Goal: Information Seeking & Learning: Learn about a topic

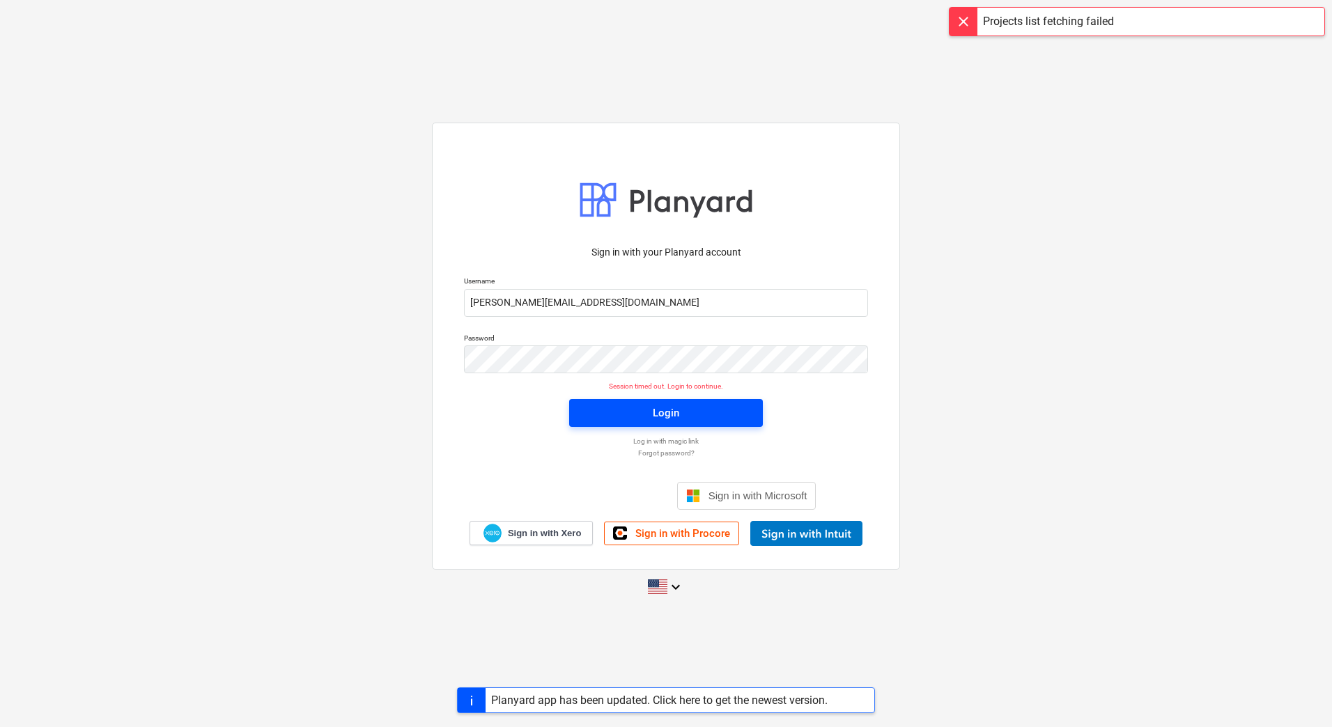
click at [605, 410] on span "Login" at bounding box center [666, 413] width 160 height 18
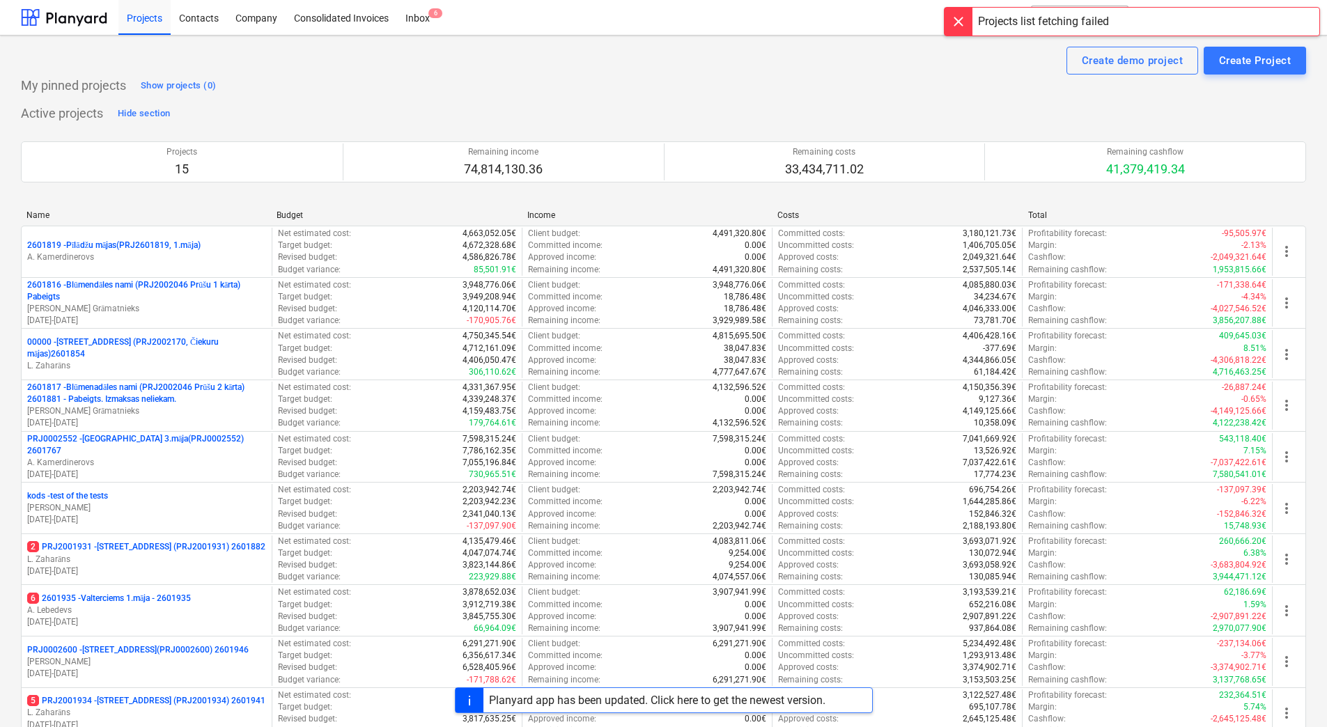
click at [240, 127] on div "Projects 15 Remaining income 74,814,130.36 Remaining costs 33,434,711.02 Remain…" at bounding box center [663, 162] width 1285 height 75
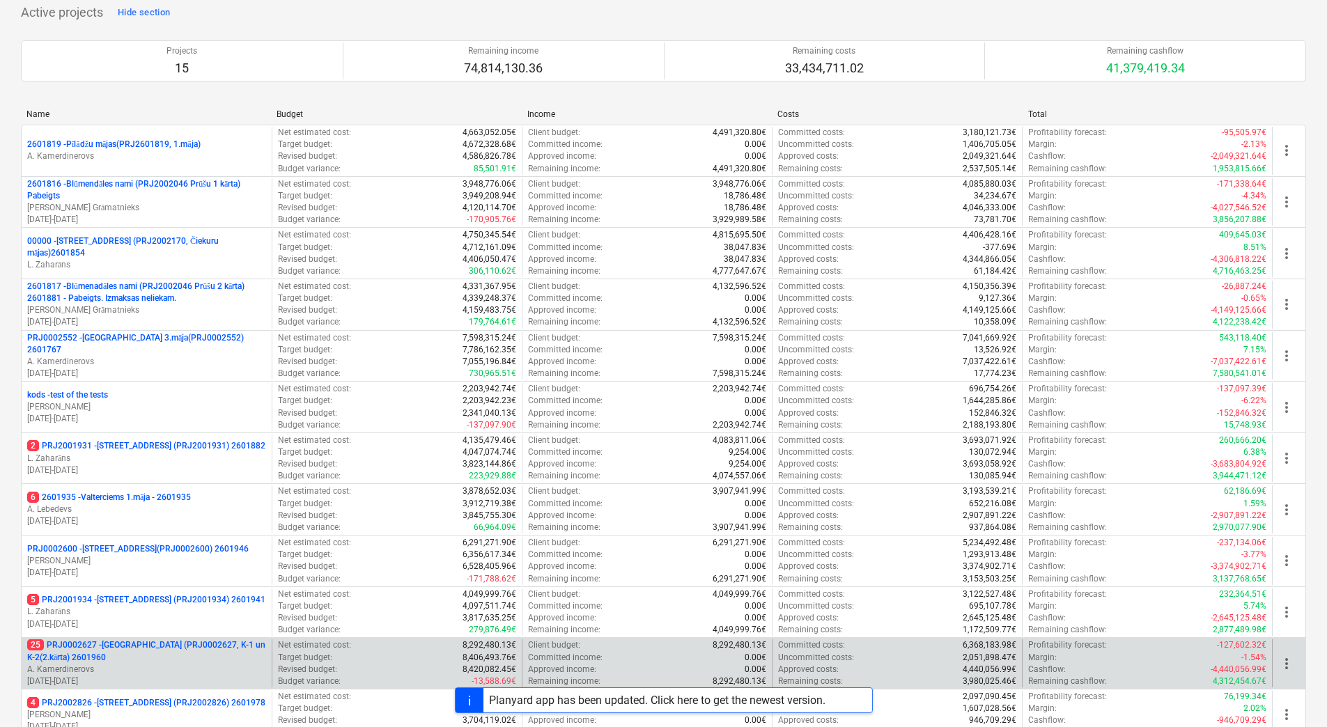
scroll to position [380, 0]
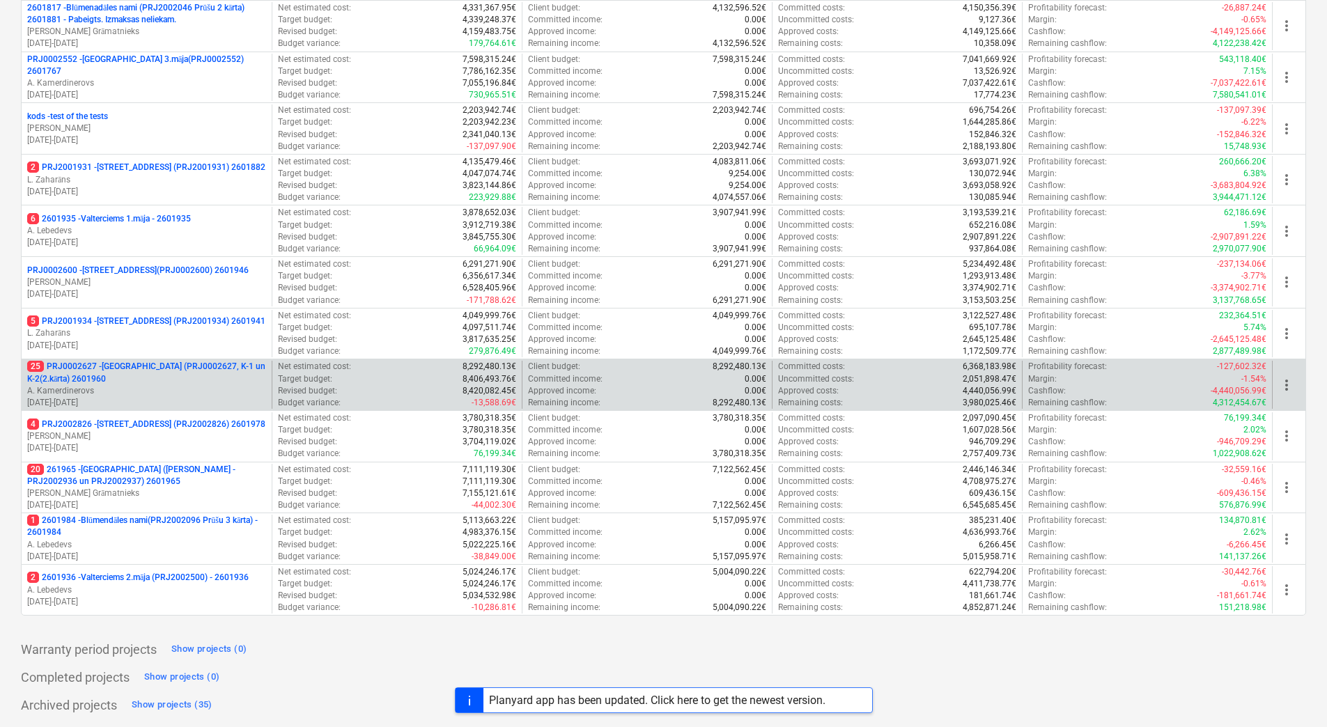
click at [122, 368] on p "25 PRJ0002627 - [GEOGRAPHIC_DATA] (PRJ0002627, K-1 un K-2(2.kārta) 2601960" at bounding box center [146, 373] width 239 height 24
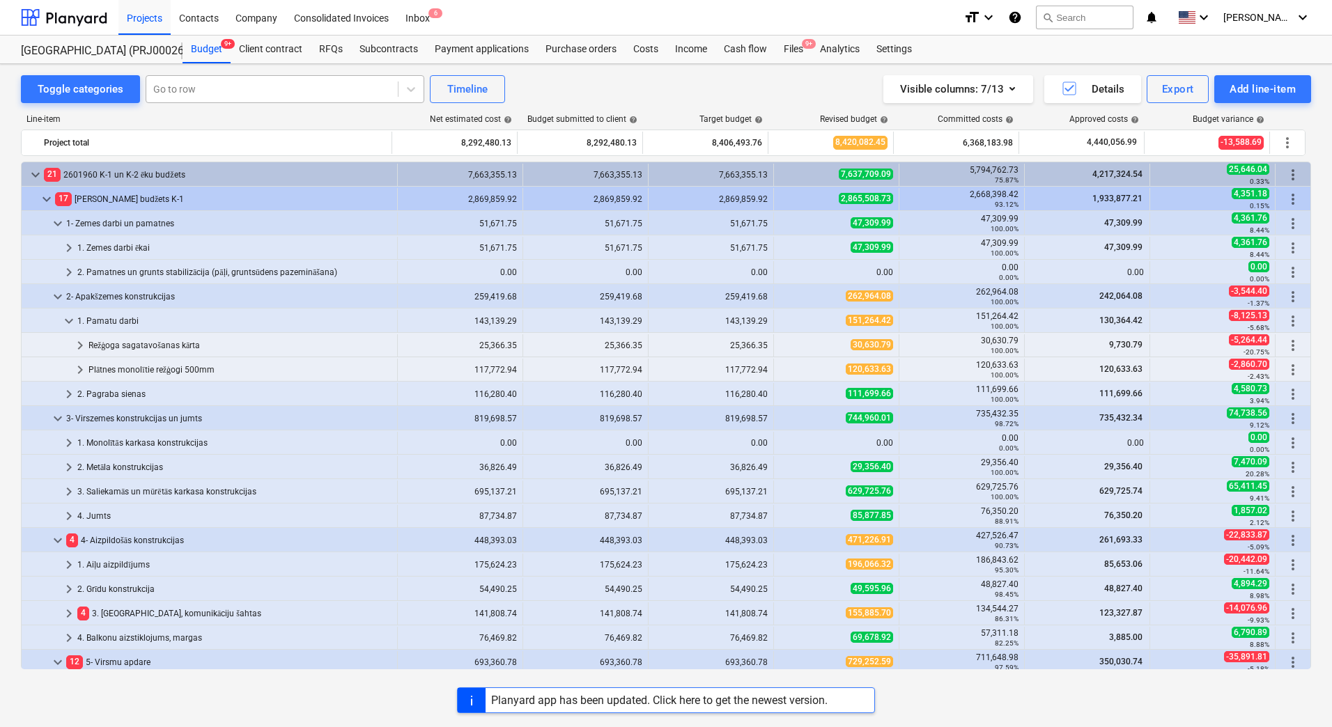
click at [183, 91] on div at bounding box center [272, 89] width 238 height 14
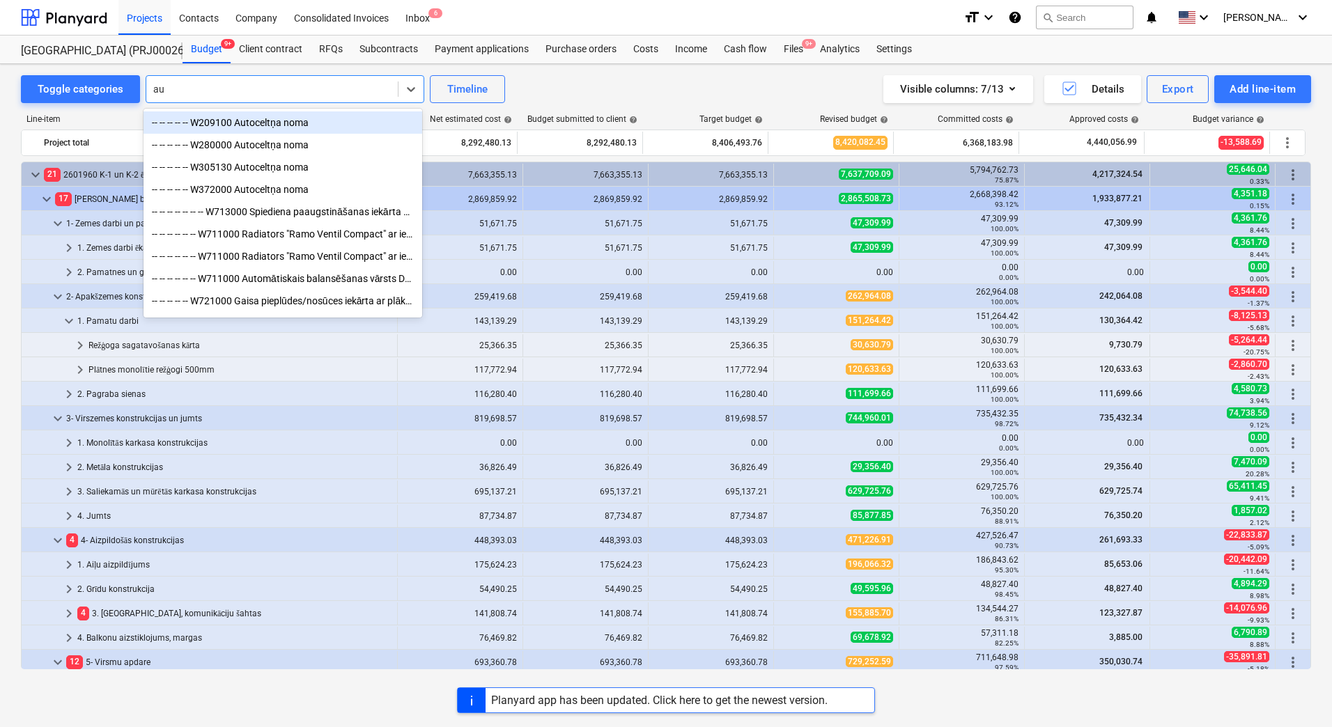
type input "a"
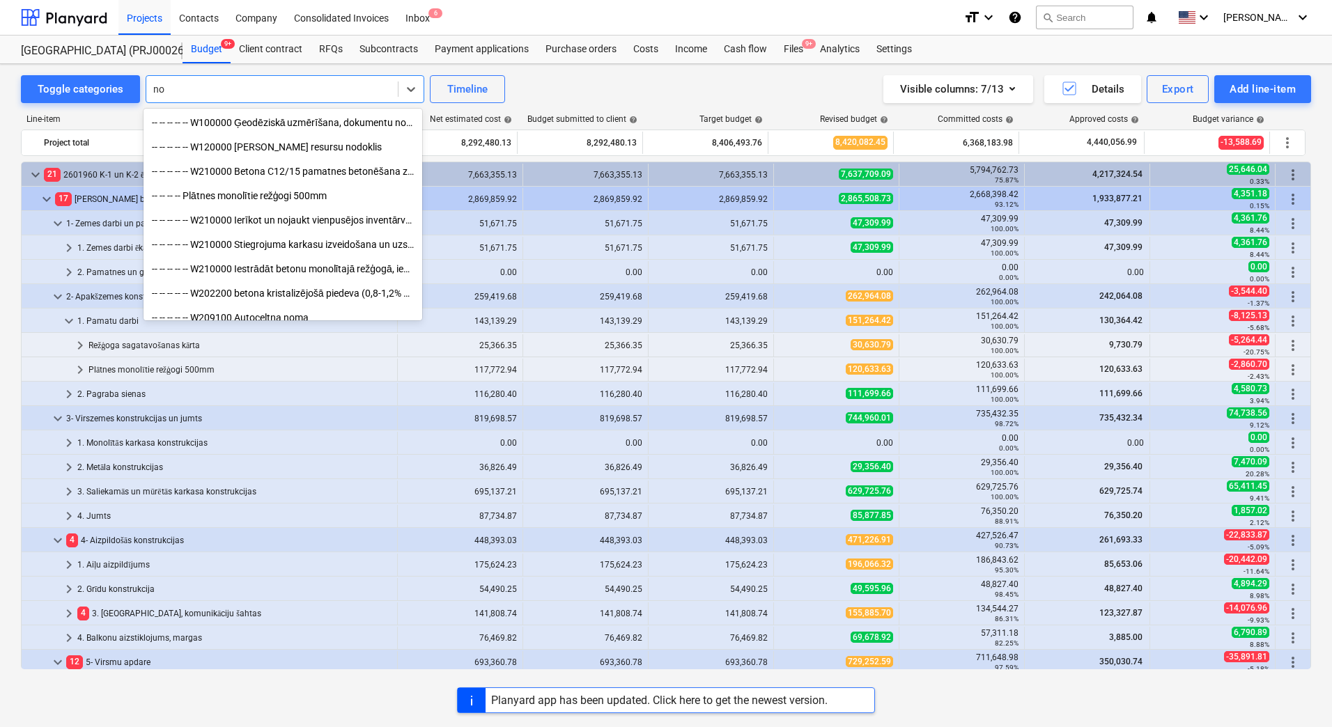
type input "n"
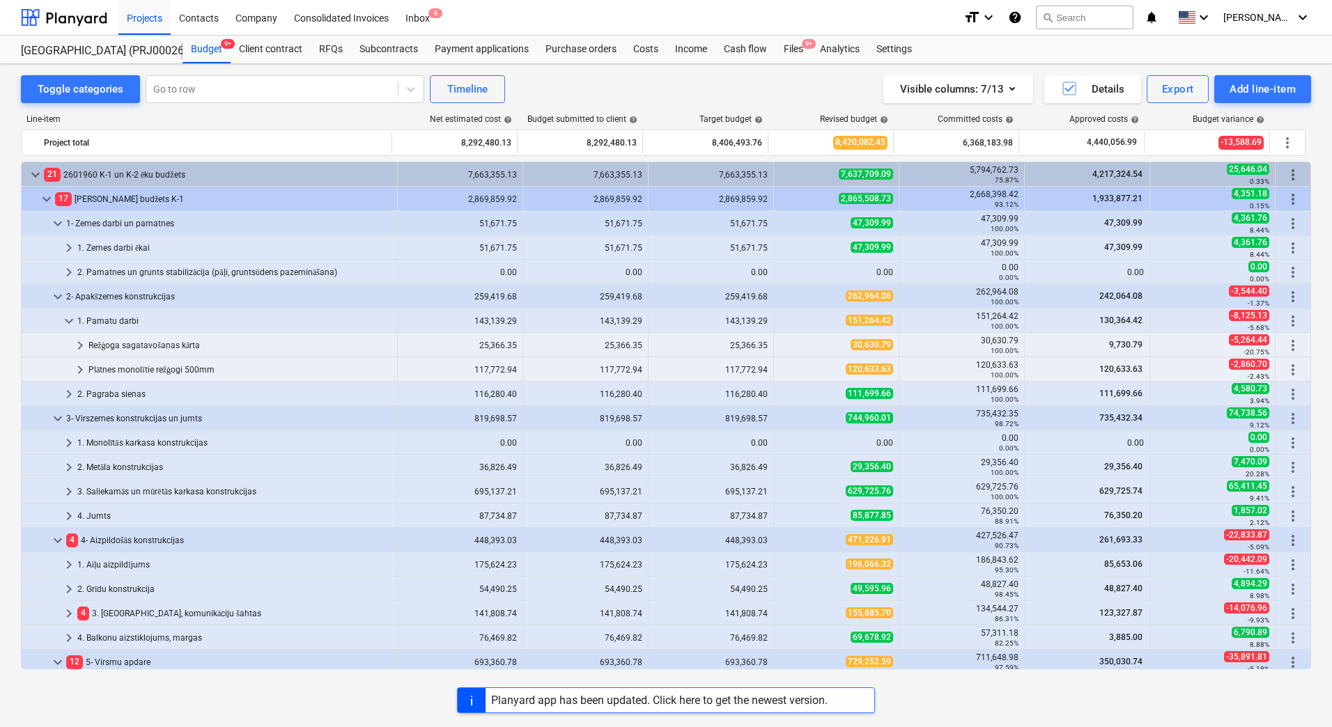
click at [532, 77] on div "Toggle categories Go to row Timeline Visible columns : 7/13 Details Export Add …" at bounding box center [666, 89] width 1290 height 28
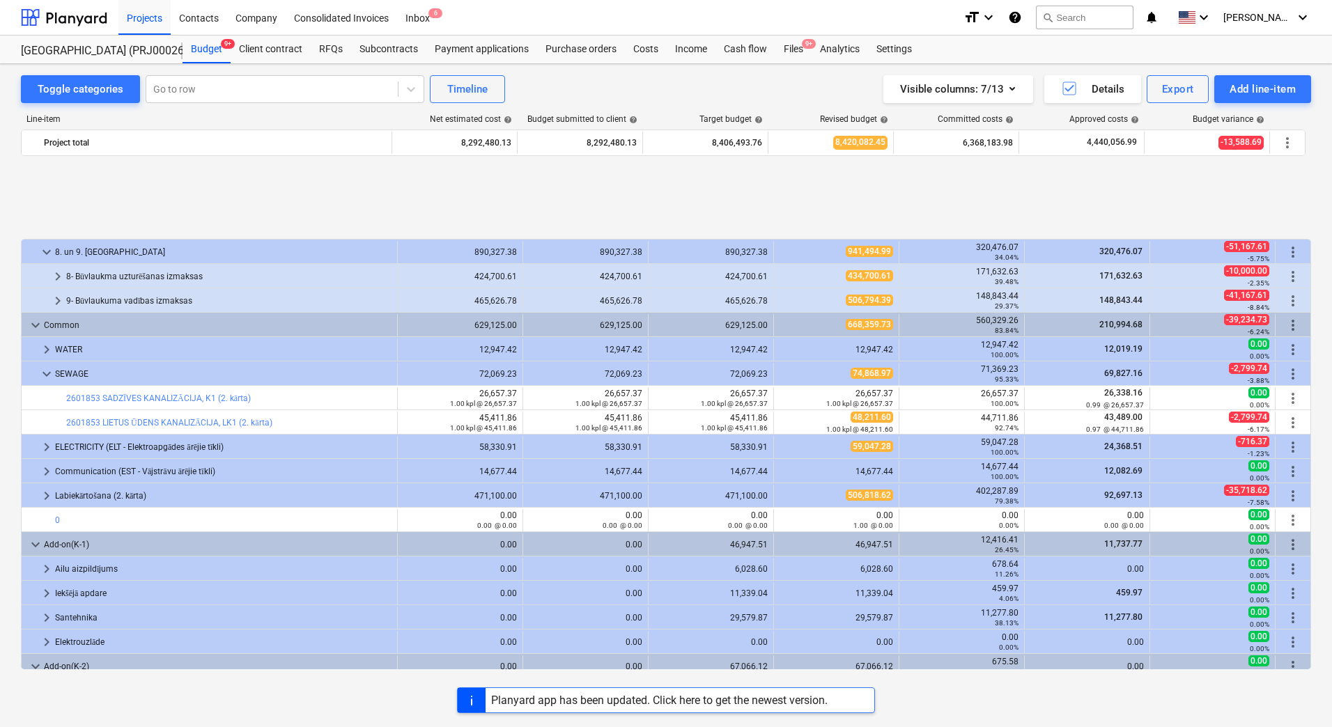
scroll to position [1857, 0]
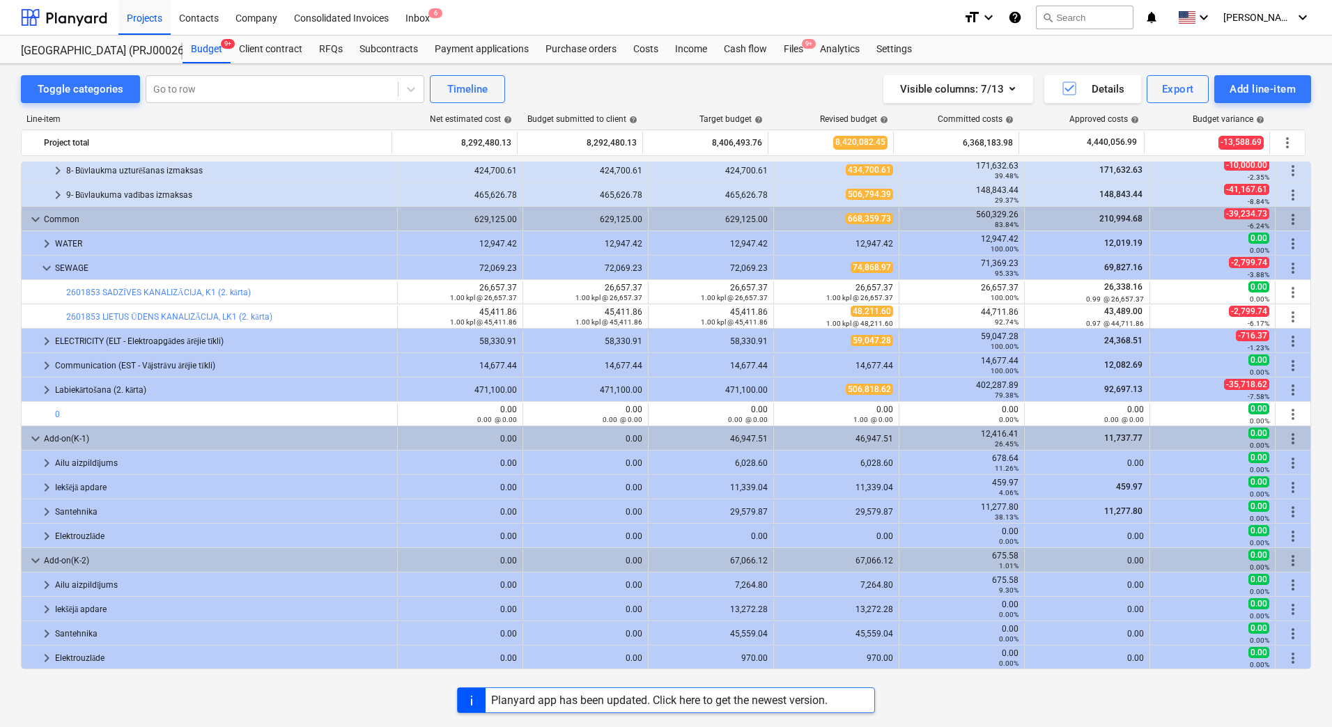
click at [14, 453] on div "Toggle categories Go to row Timeline Visible columns : 7/13 Details Export Add …" at bounding box center [666, 380] width 1332 height 633
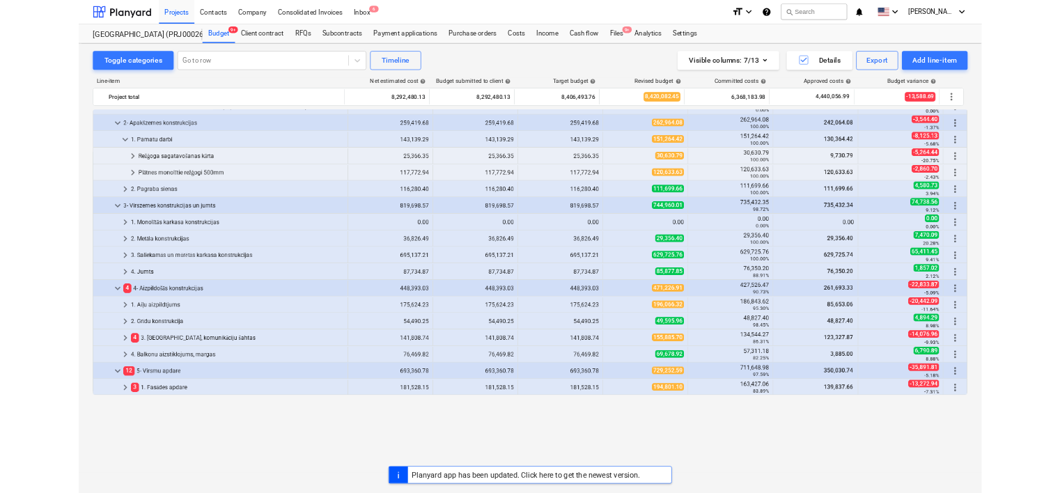
scroll to position [0, 0]
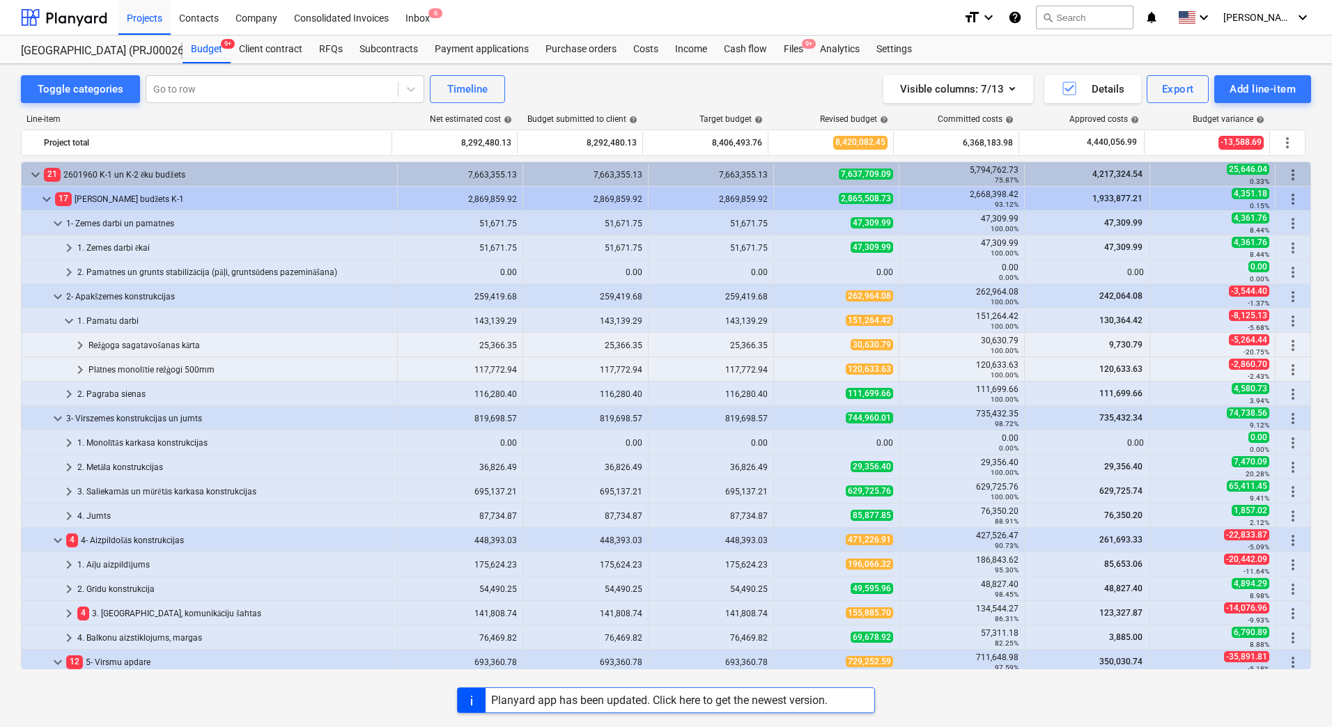
click at [130, 690] on div "Planyard app has been updated. Click here to get the newest version." at bounding box center [666, 701] width 1332 height 26
click at [192, 339] on div "Režģoga sagatavošanas kārta" at bounding box center [239, 345] width 303 height 22
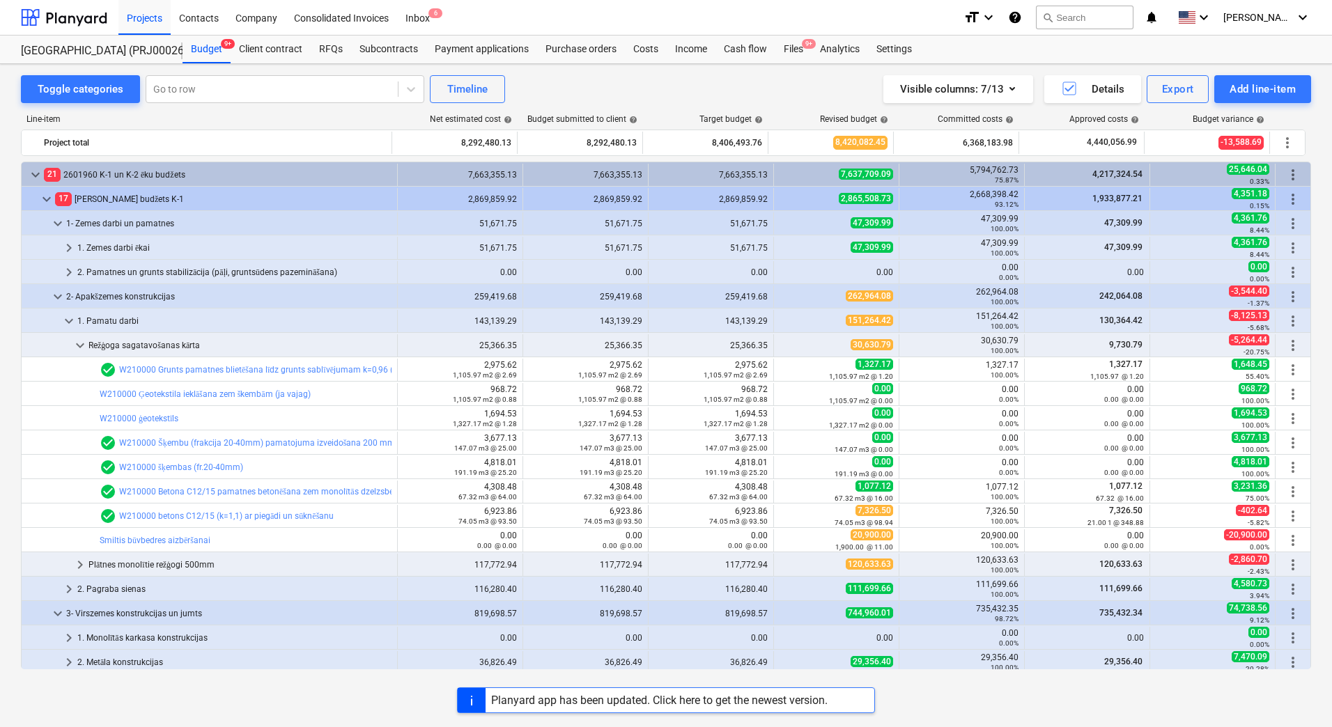
click at [192, 339] on div "Režģoga sagatavošanas kārta" at bounding box center [239, 345] width 303 height 22
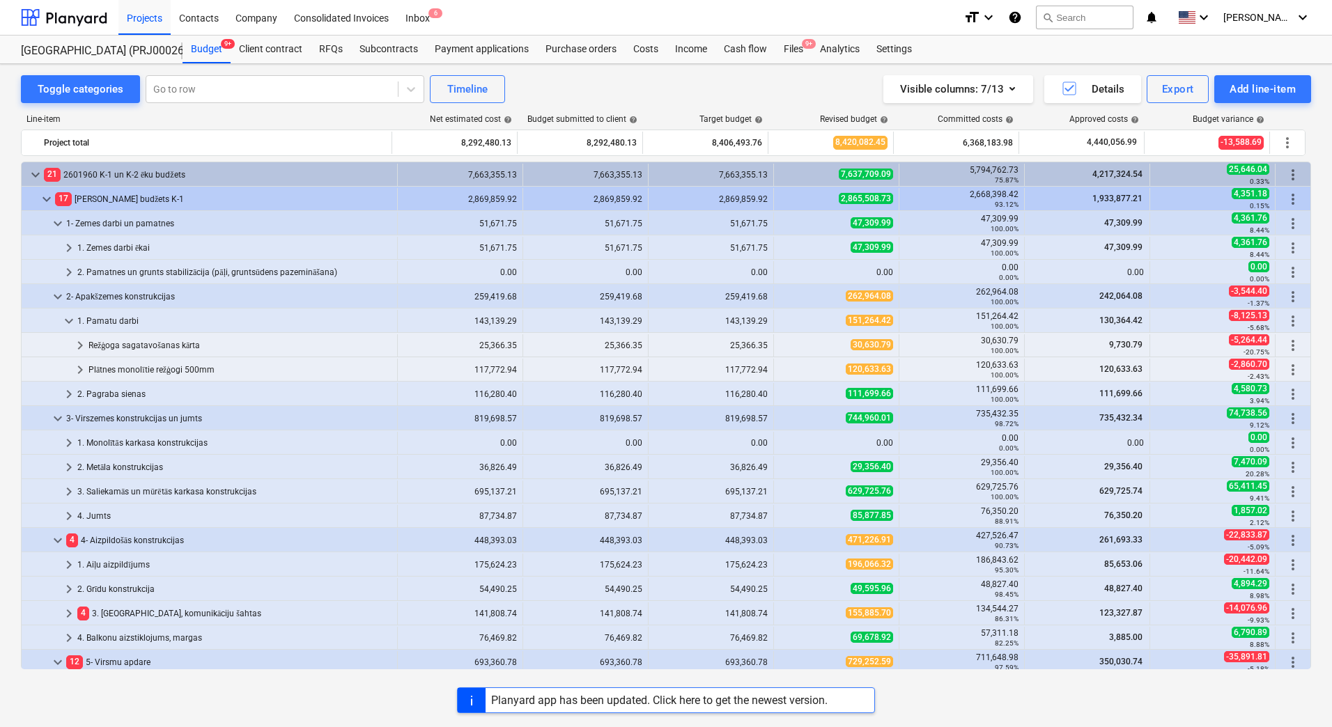
click at [10, 457] on div "Toggle categories Go to row Timeline Visible columns : 7/13 Details Export Add …" at bounding box center [666, 380] width 1332 height 633
click at [402, 120] on div "Net estimated cost help" at bounding box center [455, 119] width 125 height 10
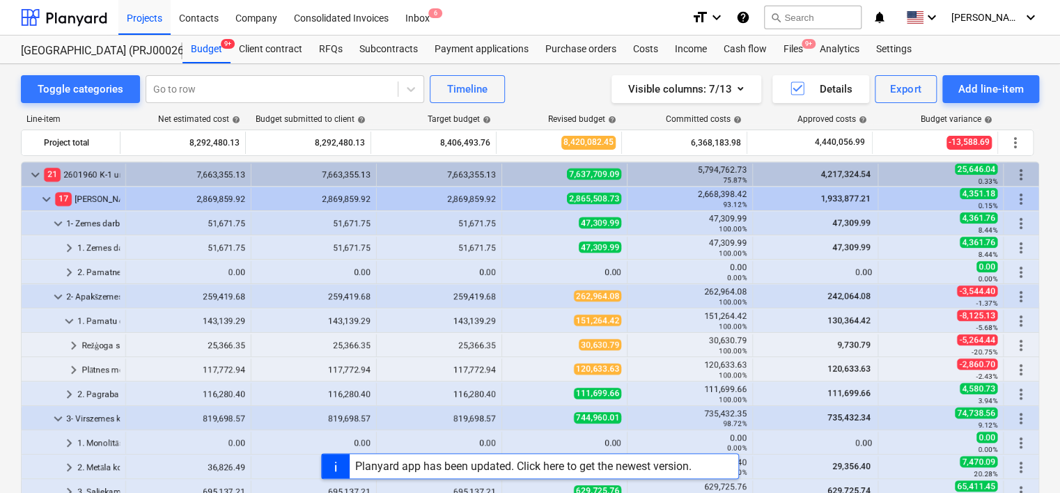
click at [566, 88] on div "Visible columns : 7/13 Details Export Add line-item" at bounding box center [800, 89] width 479 height 28
click at [11, 174] on div "Toggle categories Go to row Timeline Visible columns : 7/13 Details Export Add …" at bounding box center [530, 365] width 1060 height 603
click at [536, 26] on div "Projects Contacts Company Consolidated Invoices Inbox 6" at bounding box center [399, 17] width 562 height 35
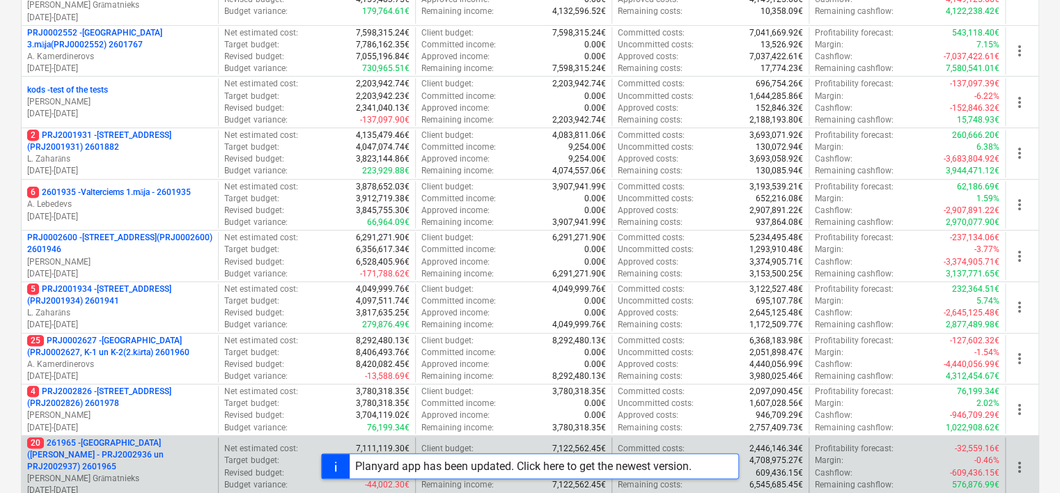
scroll to position [414, 0]
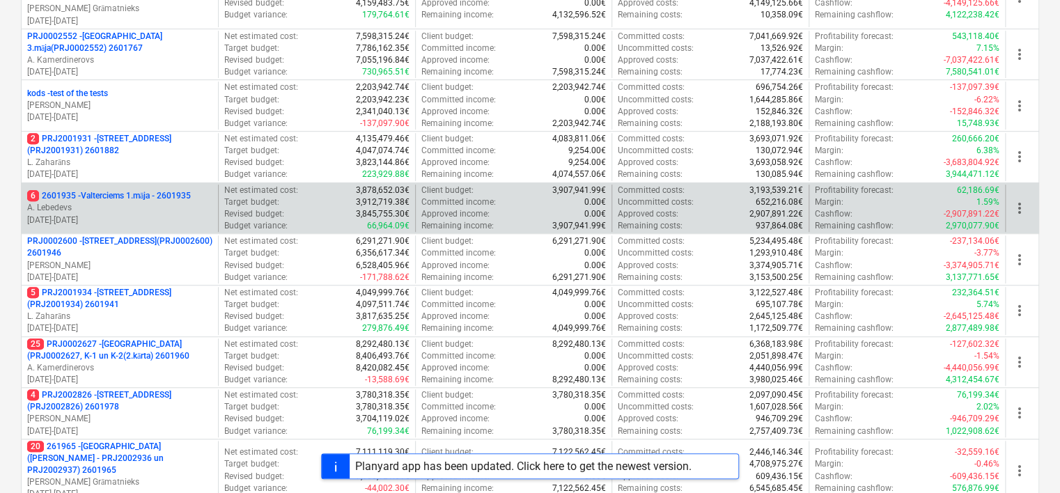
click at [126, 196] on p "6 2601935 - Valterciems 1.māja - 2601935" at bounding box center [109, 196] width 164 height 12
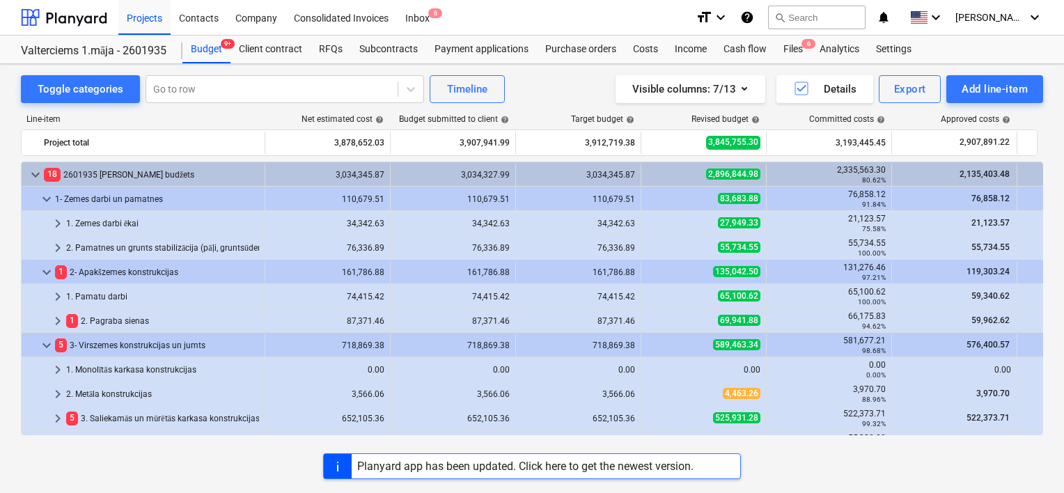
scroll to position [446, 0]
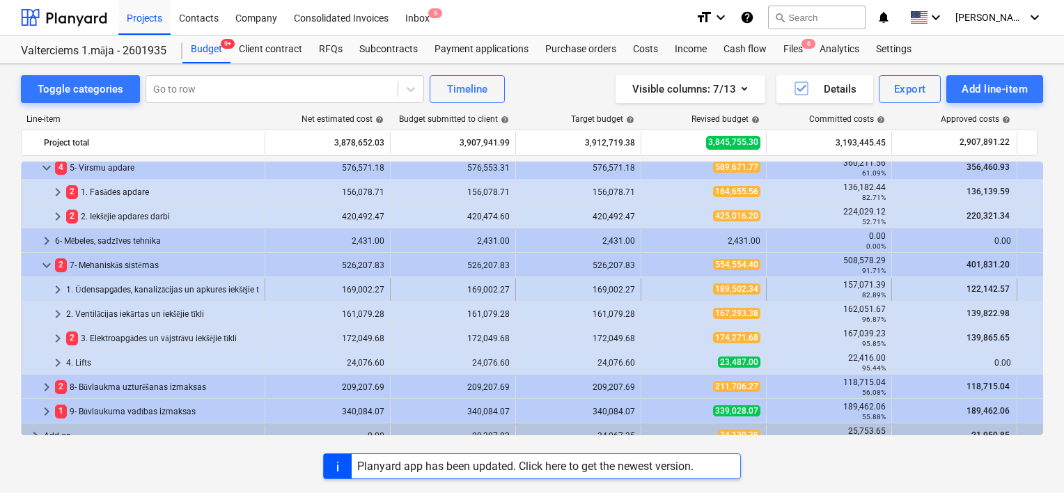
click at [59, 291] on span "keyboard_arrow_right" at bounding box center [57, 289] width 17 height 17
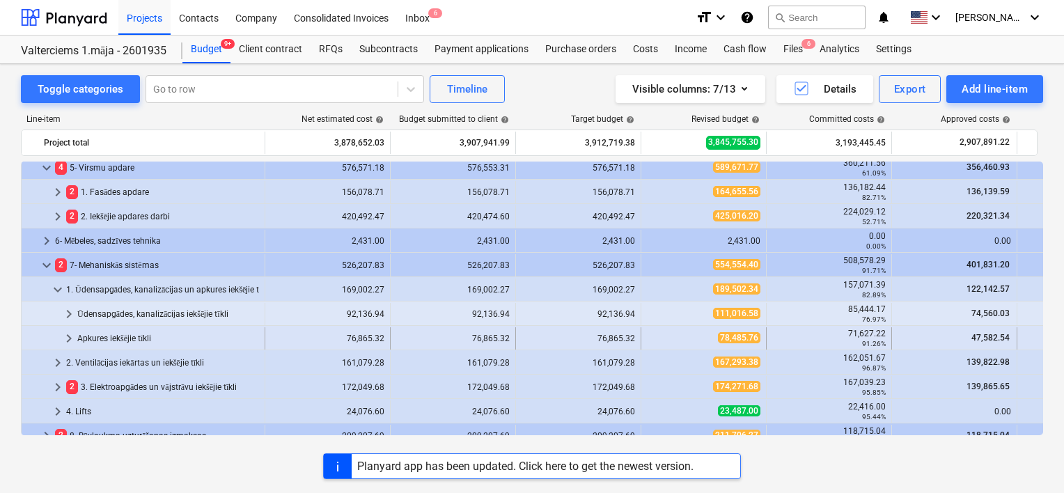
click at [72, 342] on span "keyboard_arrow_right" at bounding box center [69, 338] width 17 height 17
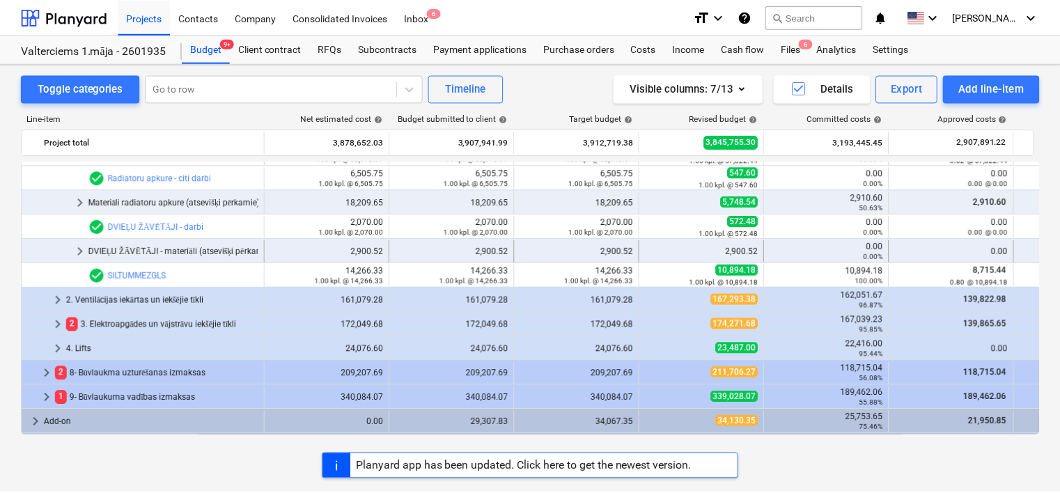
scroll to position [585, 0]
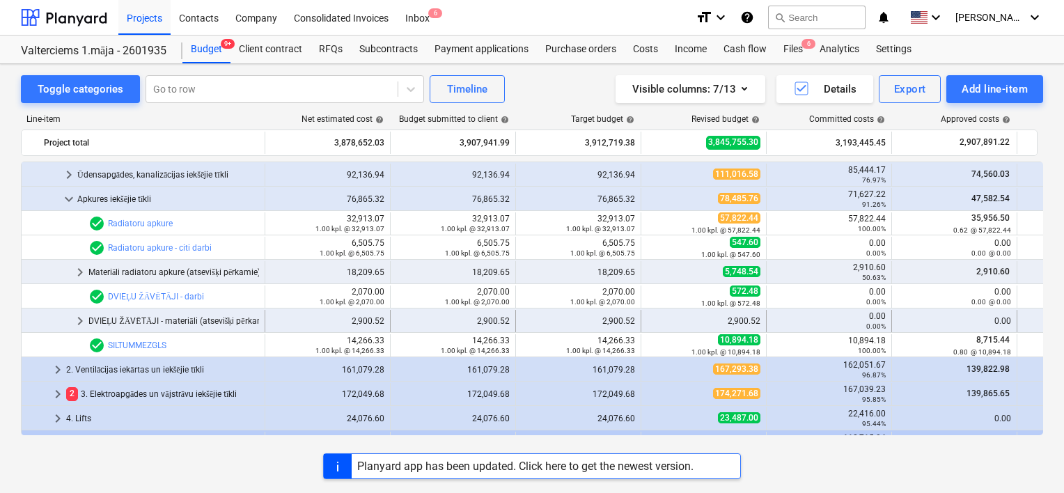
click at [162, 320] on div "DVIEĻU ŽĀVĒTĀJI - materiāli (atsevišķi pērkamie)" at bounding box center [173, 321] width 171 height 22
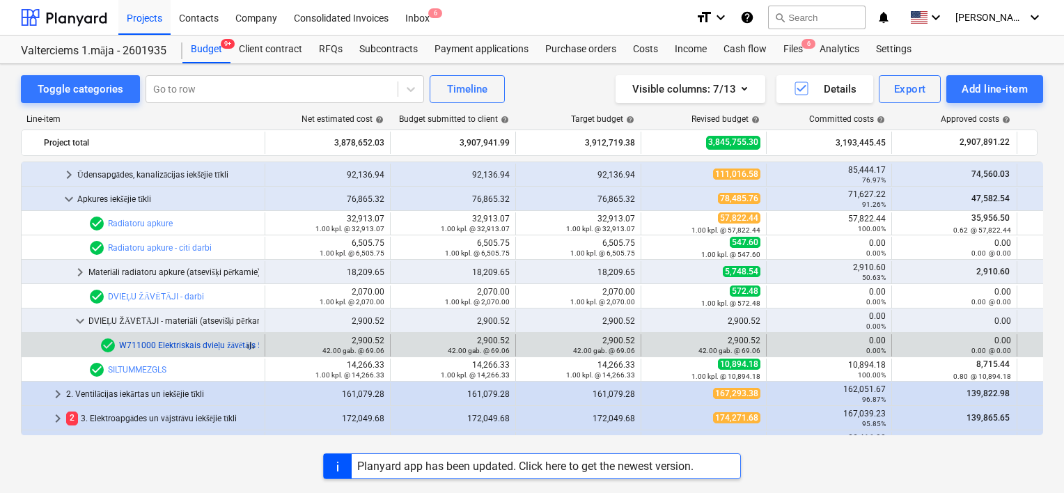
click at [169, 342] on link "W711000 Elektriskais dvieļu žāvētājs 500x1217 mm, Aura PBEZ-120-50/[PERSON_NAME…" at bounding box center [319, 346] width 401 height 10
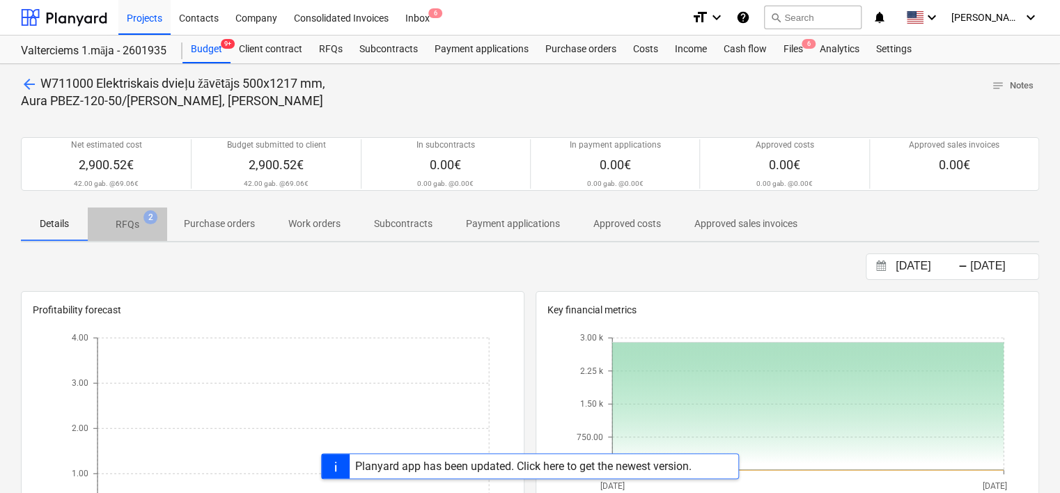
click at [132, 228] on p "RFQs" at bounding box center [128, 224] width 24 height 15
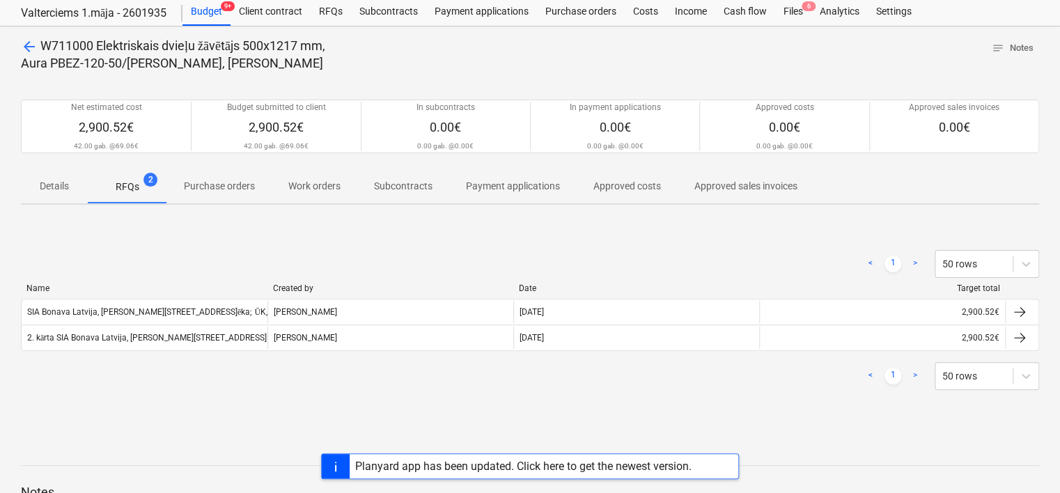
scroll to position [70, 0]
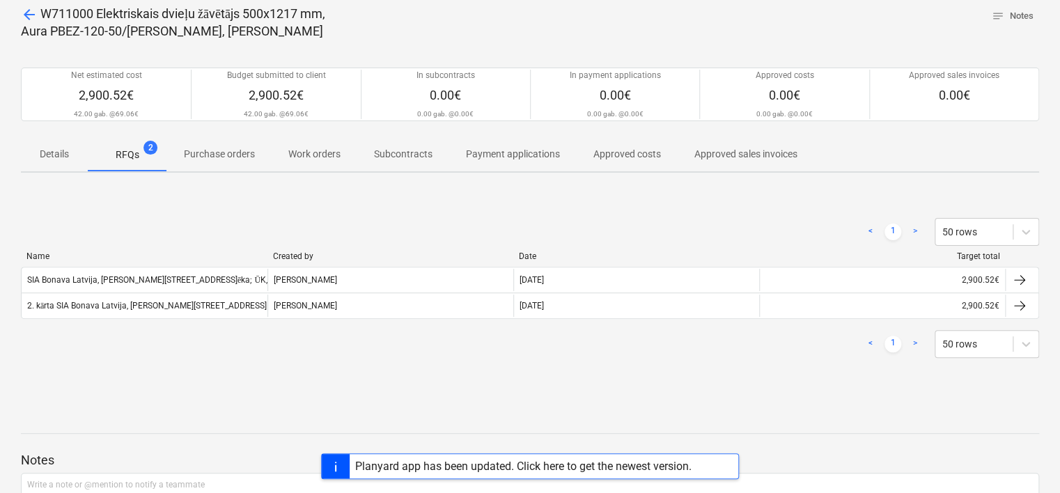
click at [193, 332] on div "< 1 > 50 rows" at bounding box center [530, 344] width 1018 height 28
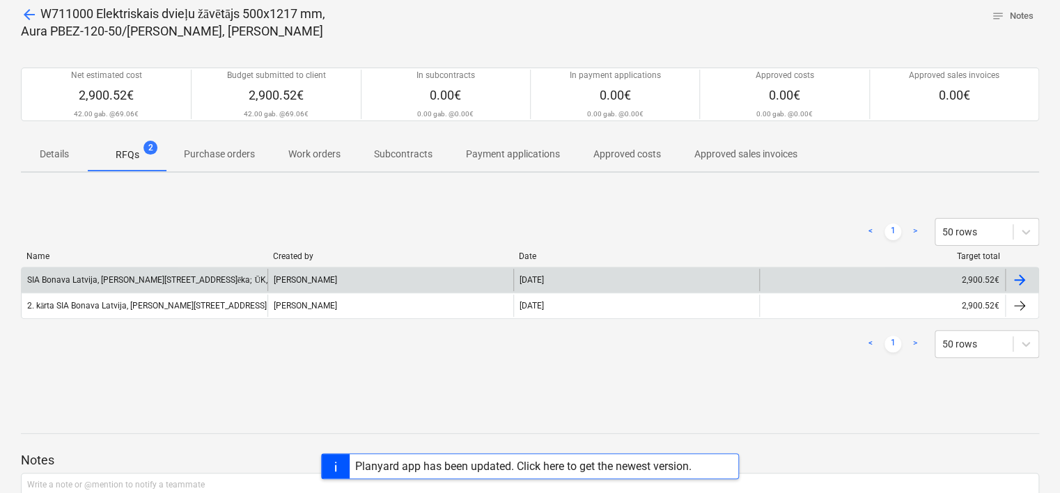
click at [198, 267] on div "SIA Bonava Latvija, [PERSON_NAME][STREET_ADDRESS]ēka; ŪK, [GEOGRAPHIC_DATA], SM…" at bounding box center [530, 280] width 1018 height 26
click at [198, 275] on div "SIA Bonava Latvija, [PERSON_NAME][STREET_ADDRESS]ēka; ŪK, [GEOGRAPHIC_DATA], SM…" at bounding box center [209, 280] width 364 height 10
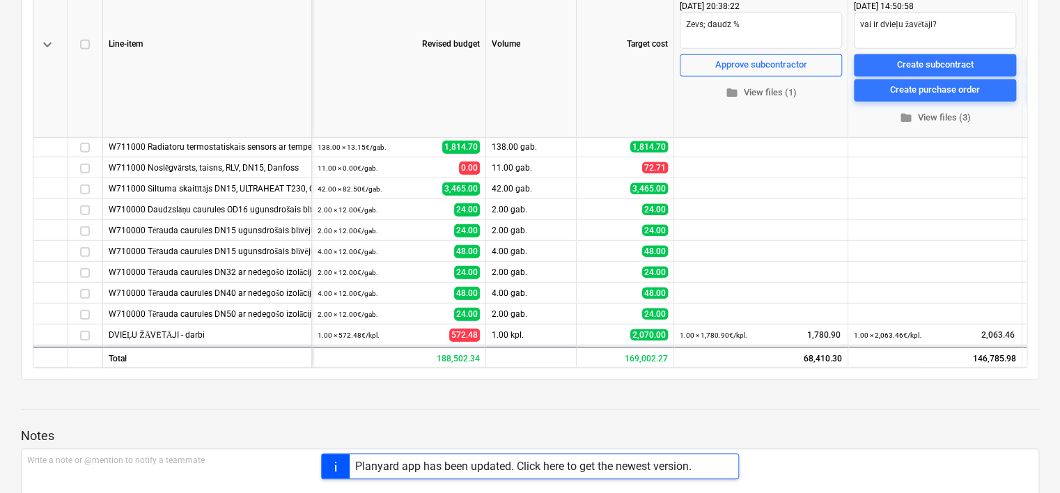
scroll to position [1885, 0]
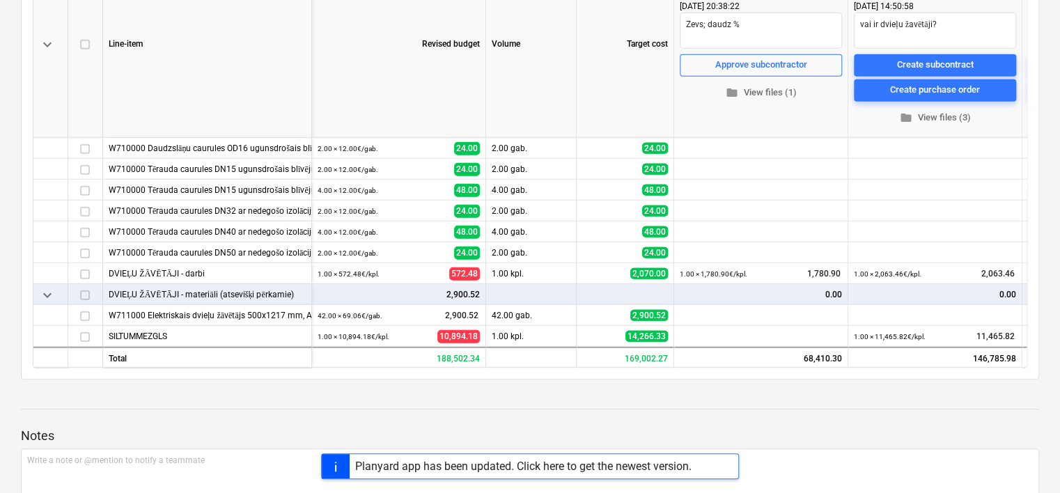
click at [24, 207] on div "keyboard_arrow_down Line-item Revised budget Volume Target cost more_vert - [PE…" at bounding box center [530, 158] width 1018 height 443
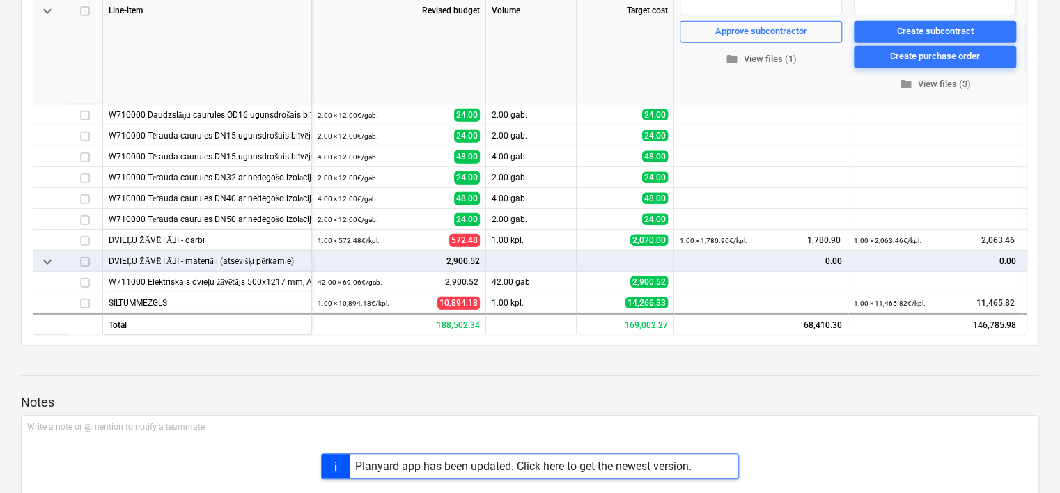
scroll to position [279, 0]
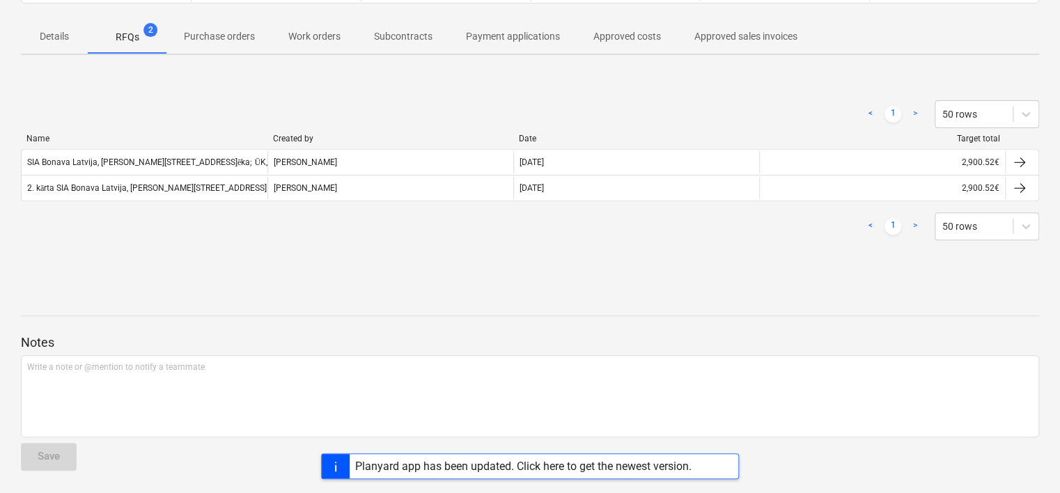
scroll to position [70, 0]
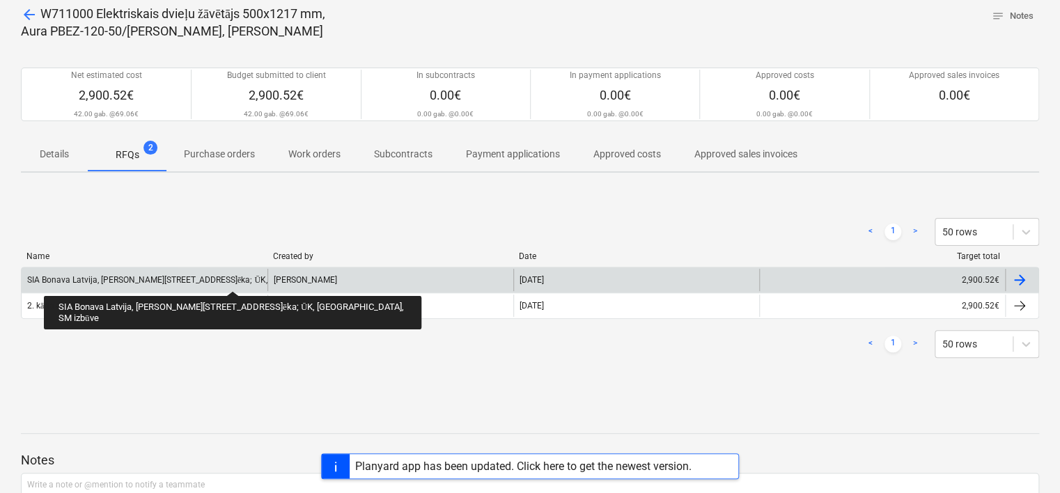
click at [203, 279] on div "SIA Bonava Latvija, [PERSON_NAME][STREET_ADDRESS]ēka; ŪK, [GEOGRAPHIC_DATA], SM…" at bounding box center [209, 280] width 364 height 10
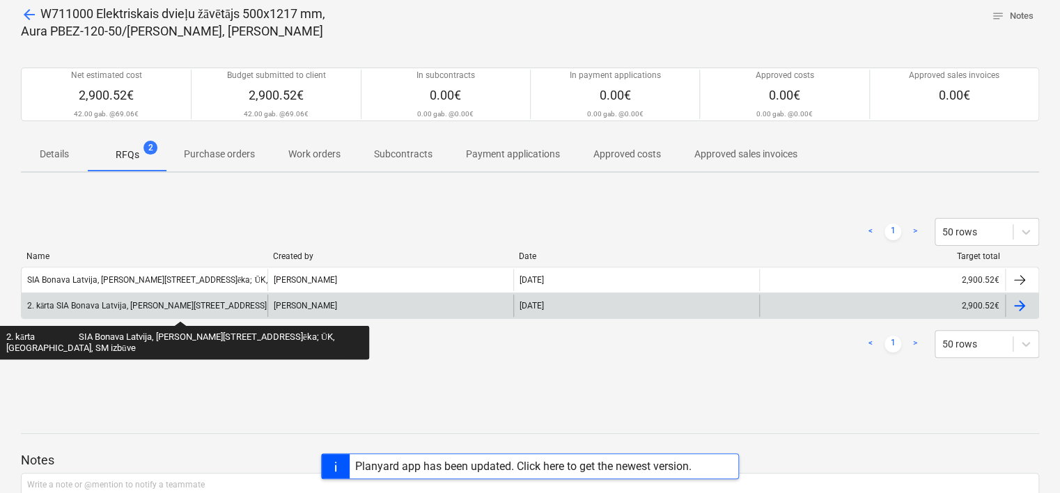
click at [180, 309] on div "2. kārta SIA Bonava Latvija, [PERSON_NAME][STREET_ADDRESS]ēka; ŪK, [GEOGRAPHIC_…" at bounding box center [223, 306] width 393 height 10
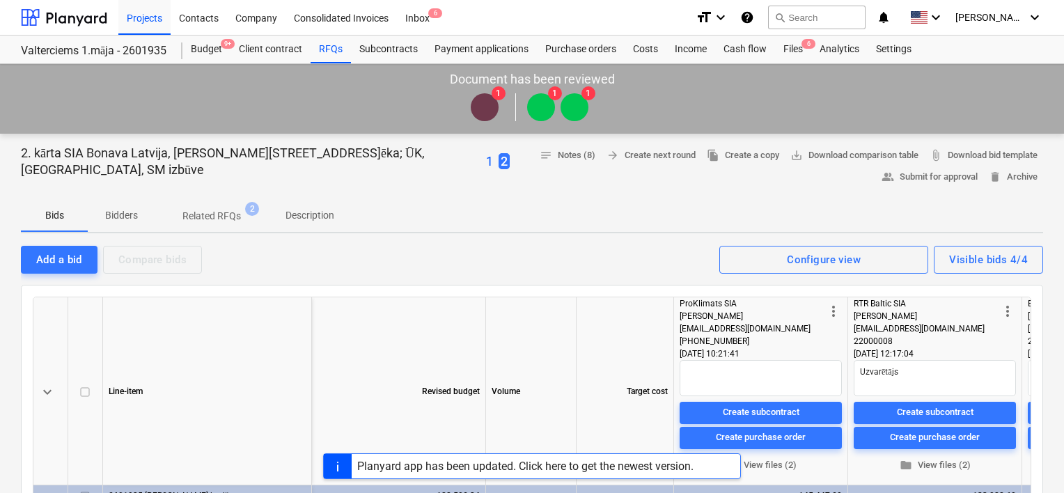
type textarea "x"
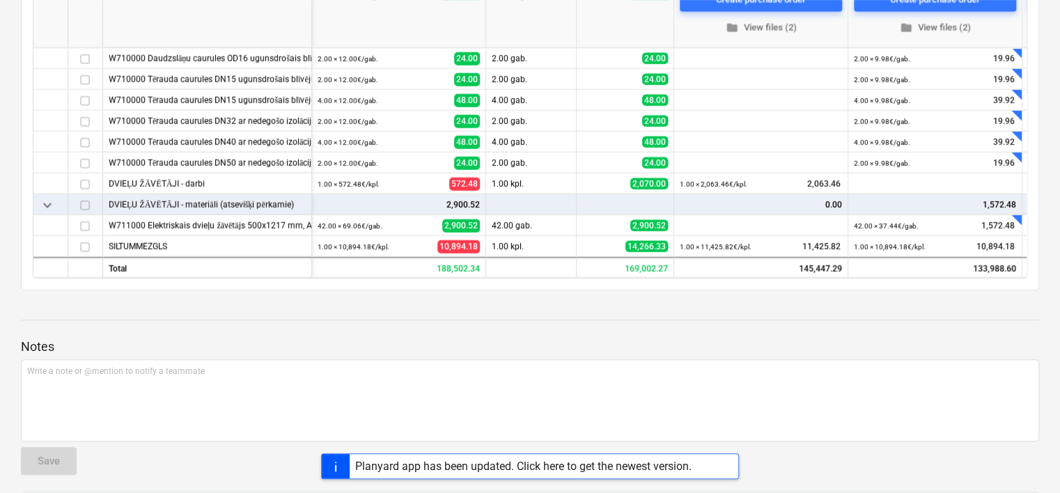
scroll to position [418, 0]
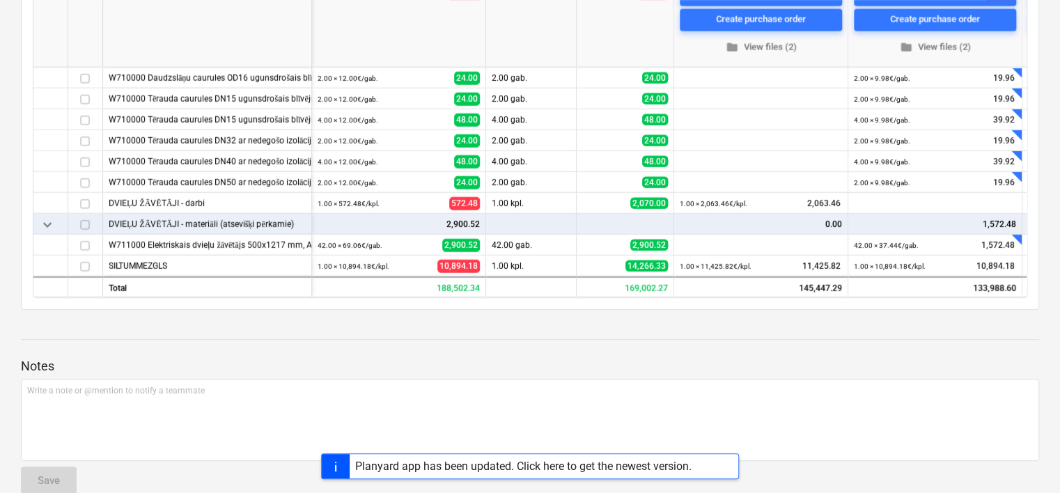
scroll to position [70, 0]
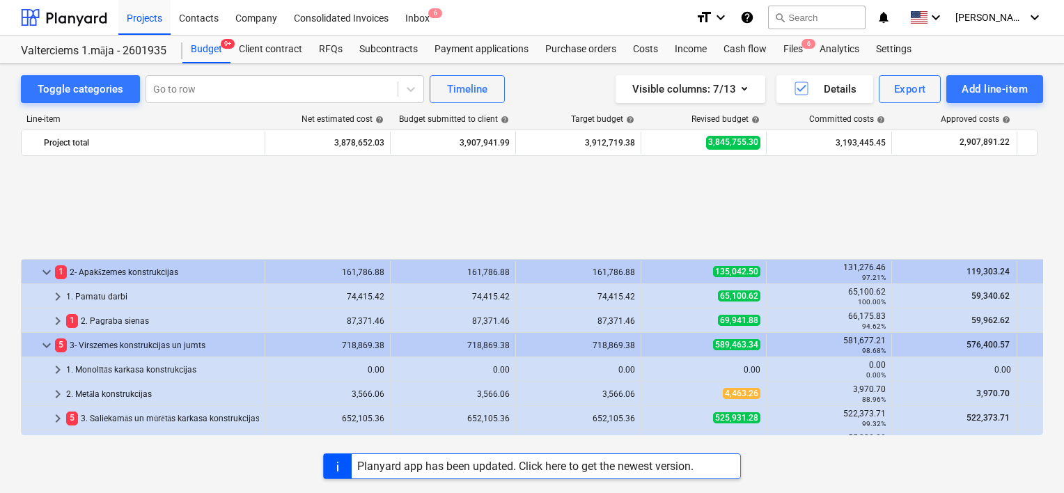
scroll to position [585, 0]
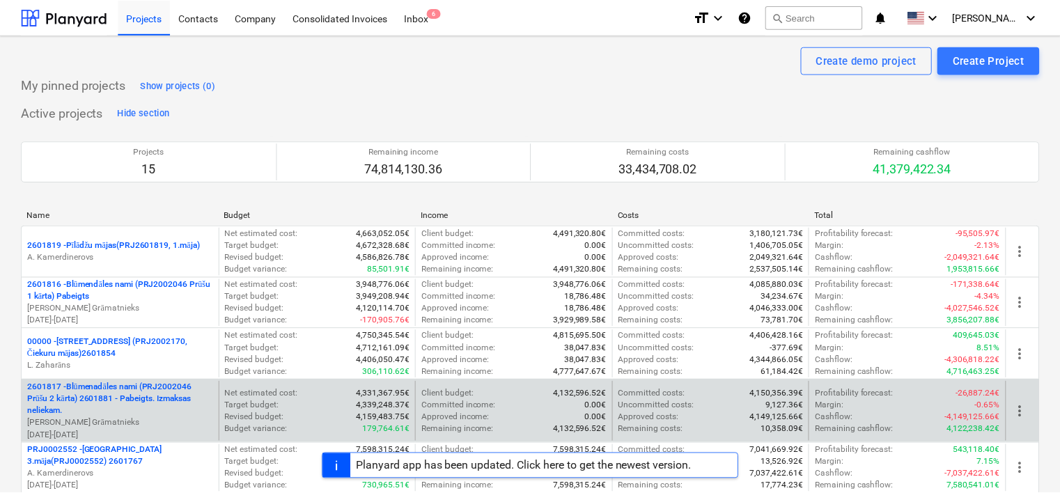
scroll to position [414, 0]
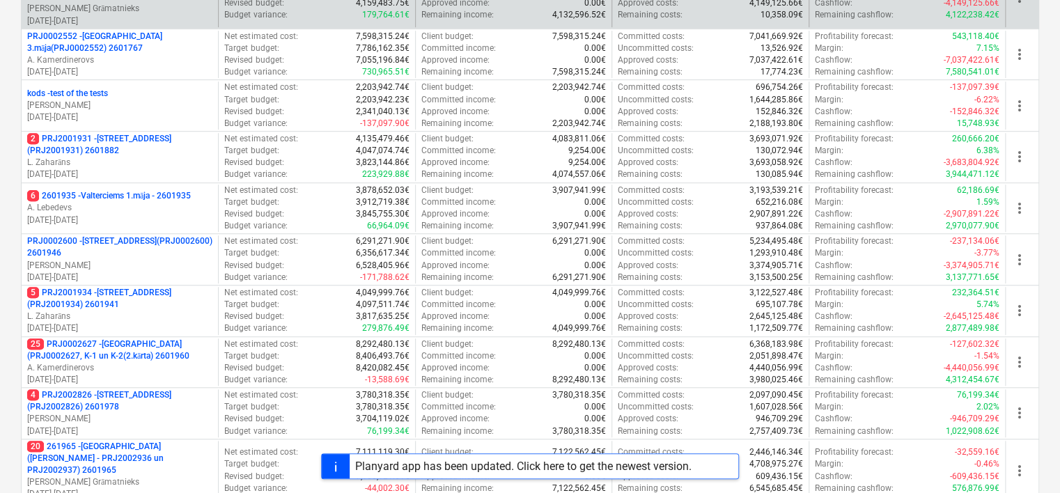
click at [143, 15] on p "[DATE] - [DATE]" at bounding box center [119, 21] width 185 height 12
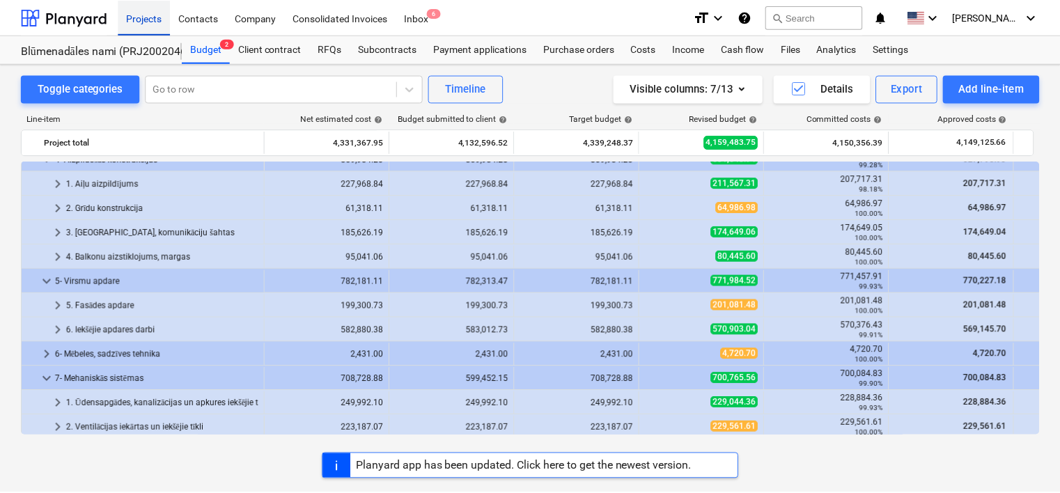
scroll to position [29, 0]
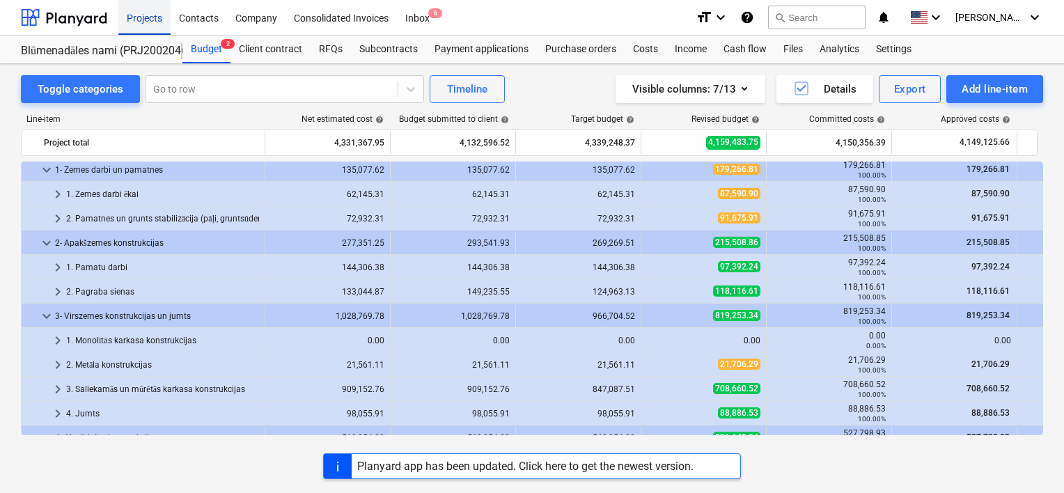
click at [153, 15] on div "Projects" at bounding box center [144, 17] width 52 height 36
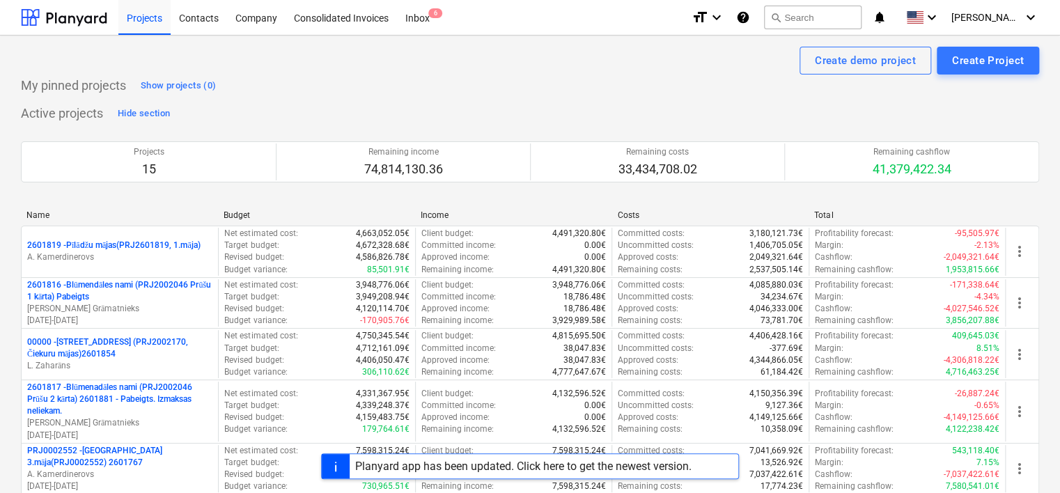
click at [293, 67] on div "Create demo project Create Project" at bounding box center [530, 61] width 1018 height 28
